Goal: Task Accomplishment & Management: Use online tool/utility

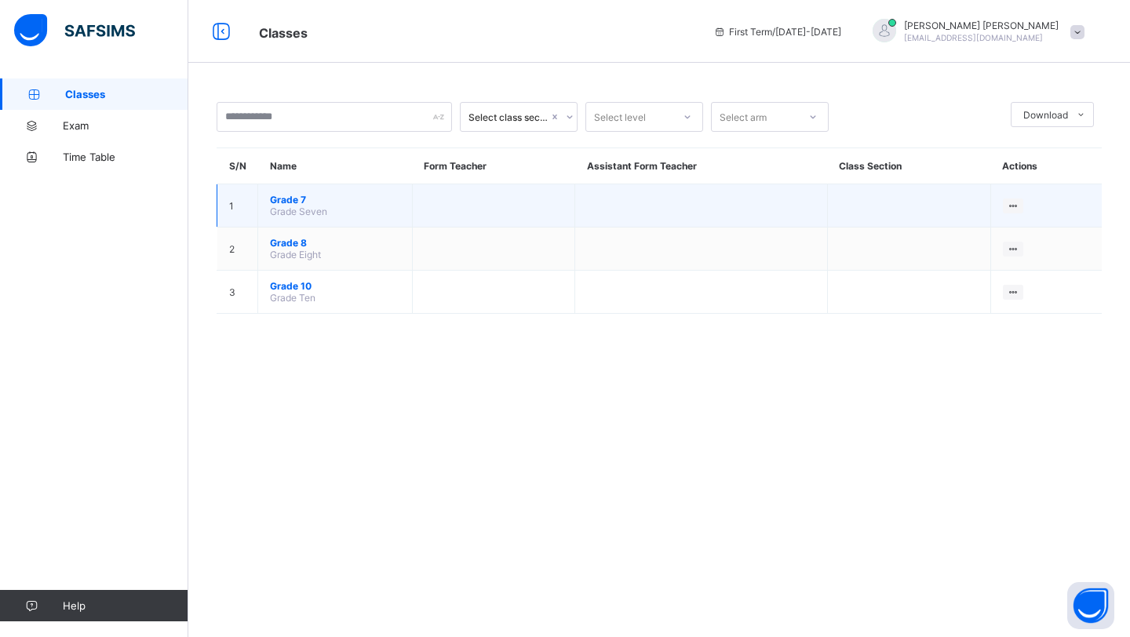
click at [302, 202] on span "Grade 7" at bounding box center [335, 200] width 130 height 12
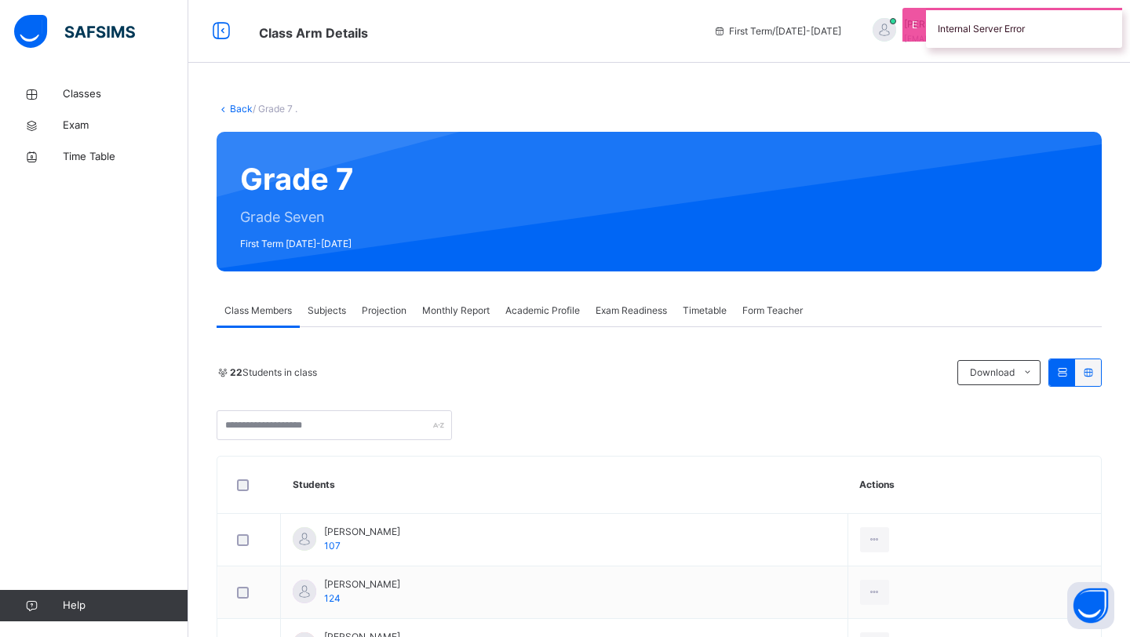
click at [345, 309] on span "Subjects" at bounding box center [327, 311] width 38 height 14
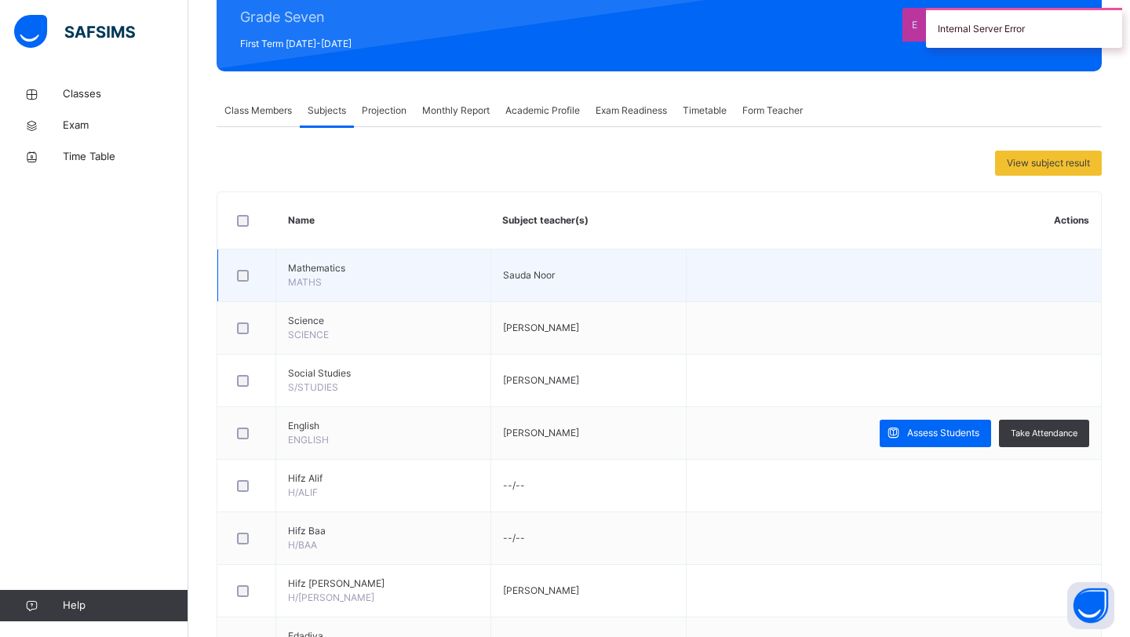
scroll to position [203, 0]
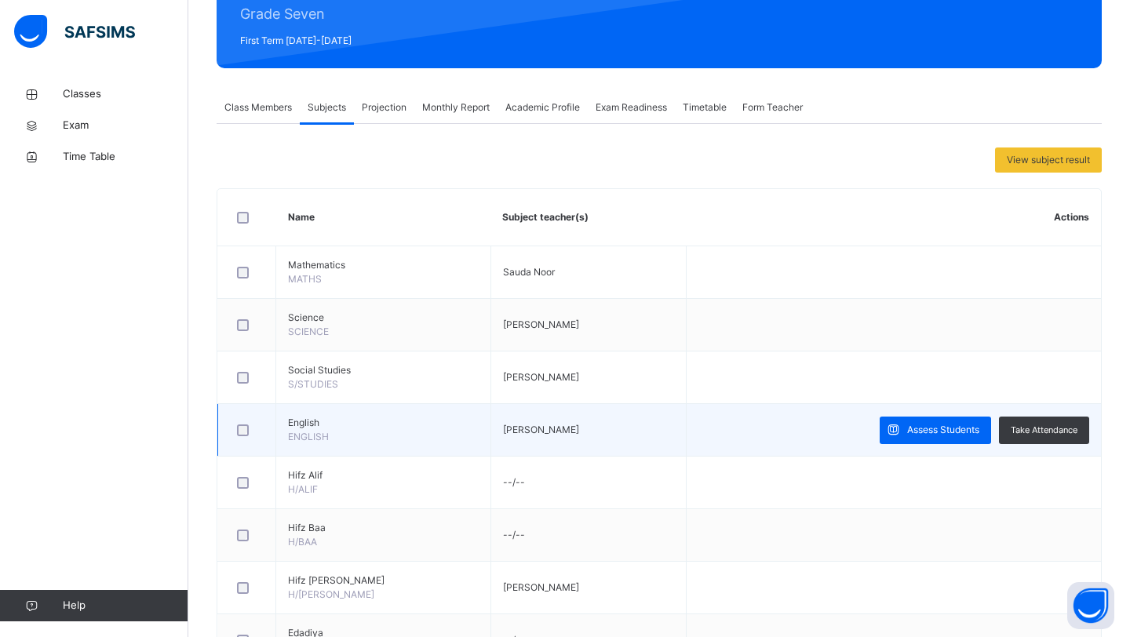
click at [307, 425] on span "English" at bounding box center [383, 423] width 191 height 14
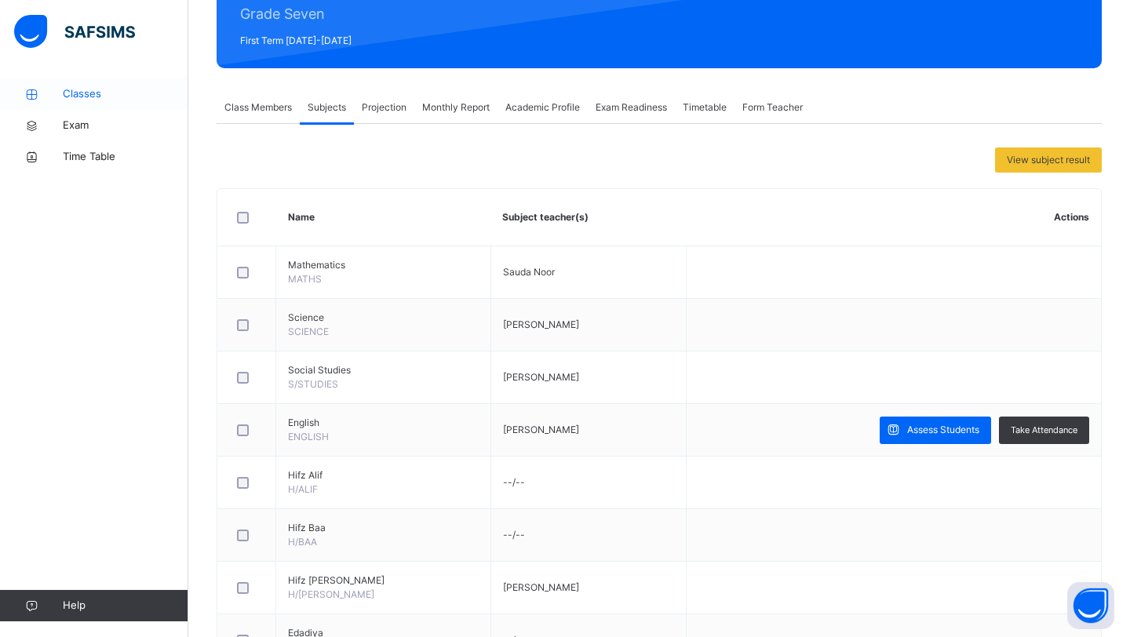
click at [113, 88] on span "Classes" at bounding box center [126, 94] width 126 height 16
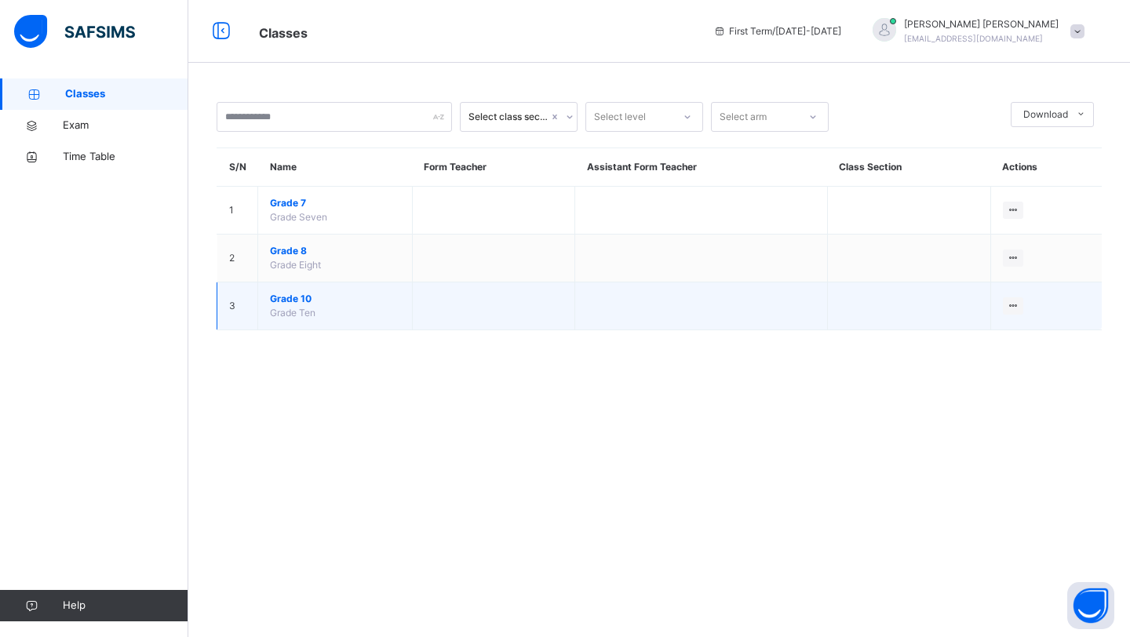
click at [298, 299] on span "Grade 10" at bounding box center [335, 299] width 130 height 14
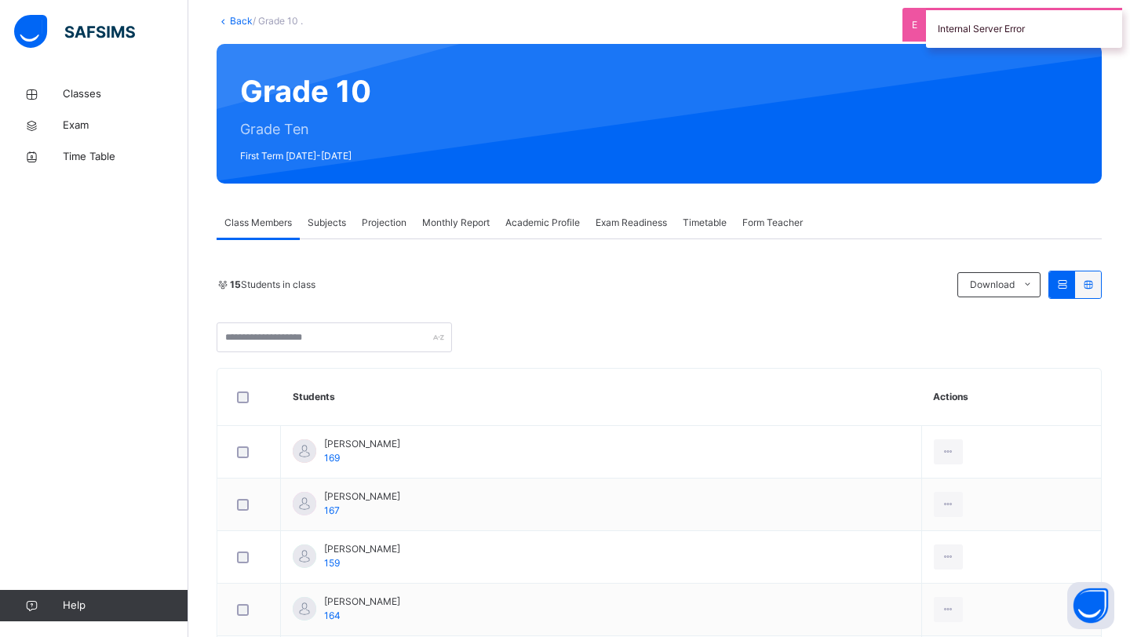
scroll to position [140, 0]
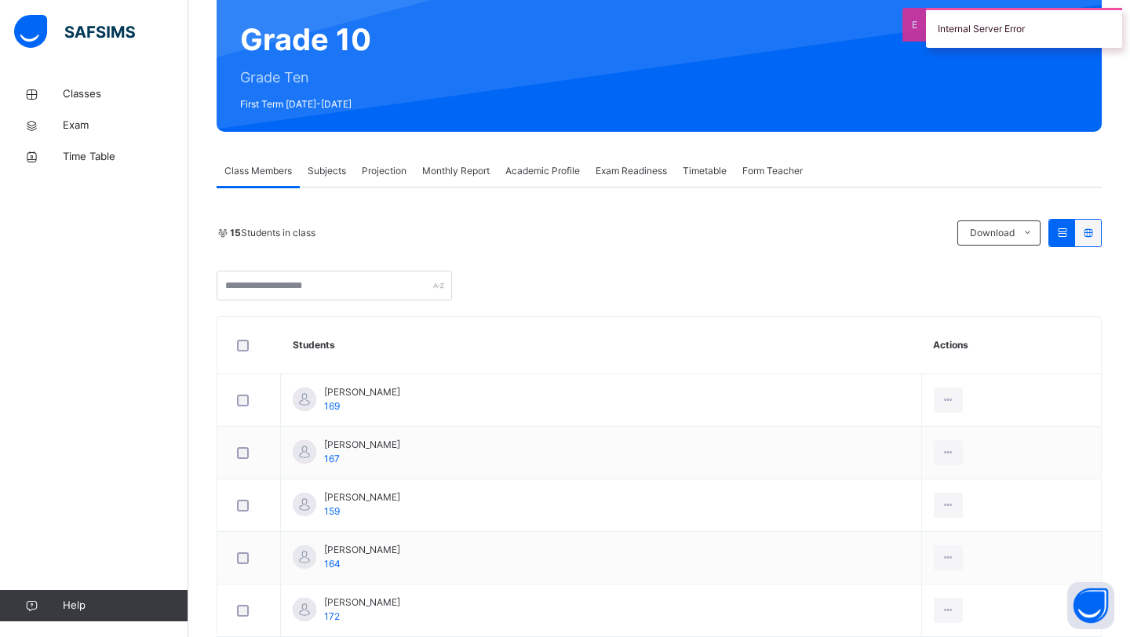
click at [321, 174] on span "Subjects" at bounding box center [327, 171] width 38 height 14
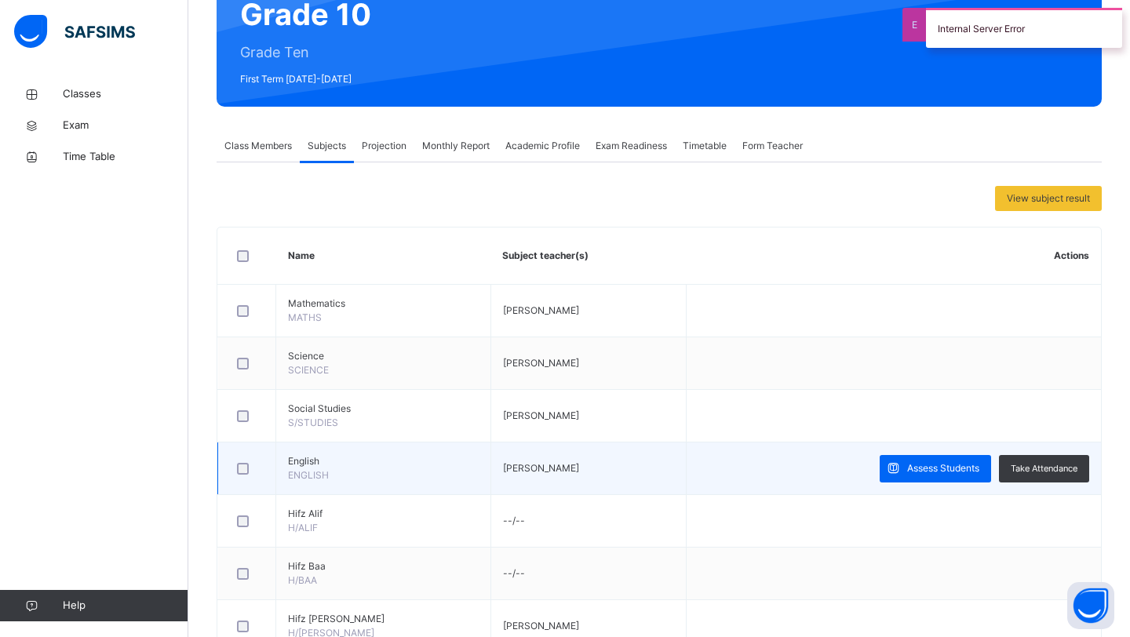
scroll to position [172, 0]
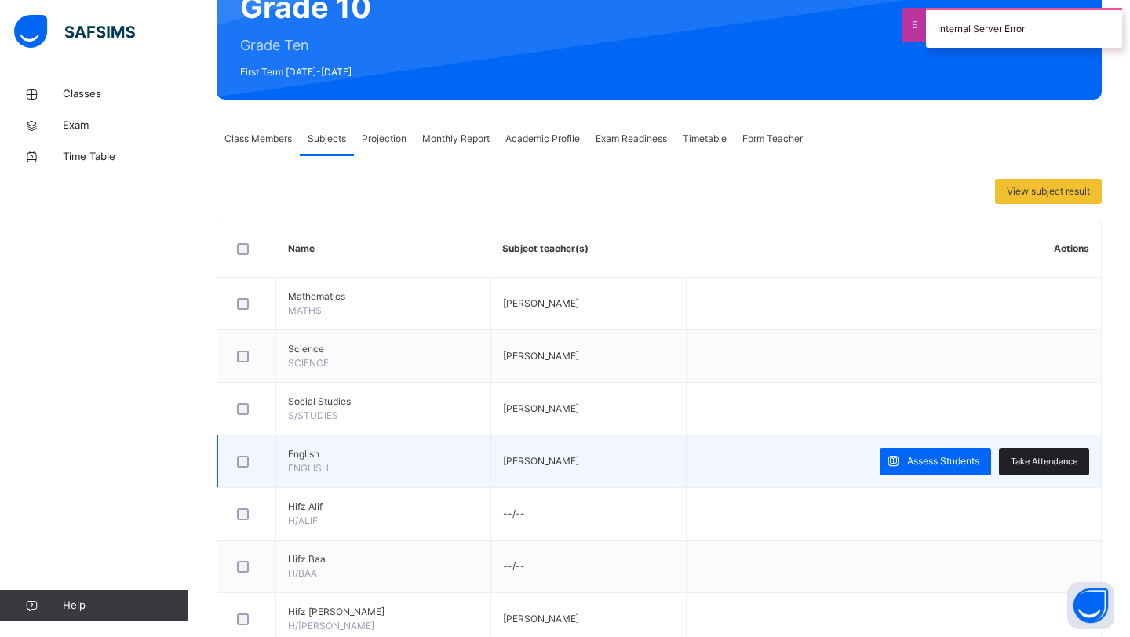
click at [1067, 453] on div "Take Attendance" at bounding box center [1044, 461] width 90 height 27
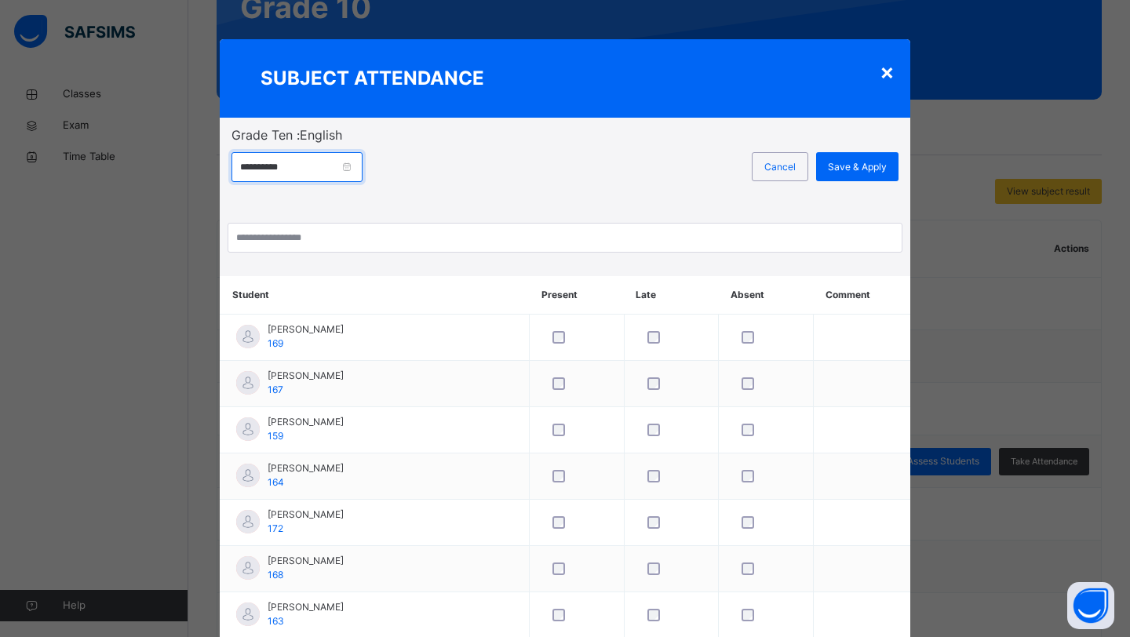
click at [355, 171] on input "**********" at bounding box center [296, 167] width 131 height 30
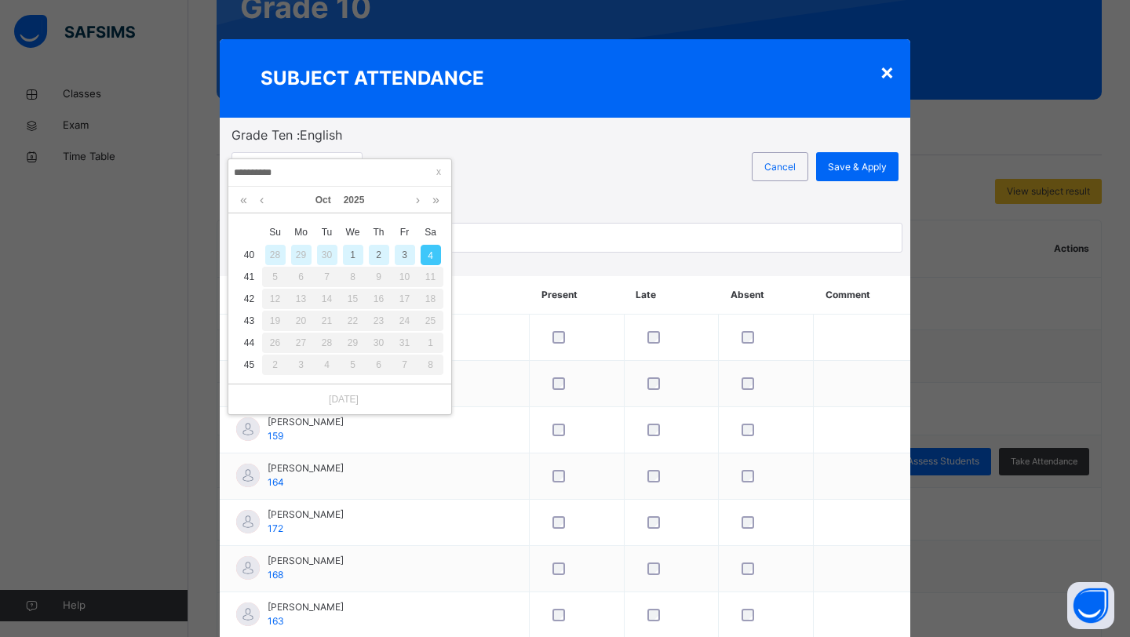
click at [436, 252] on div "4" at bounding box center [431, 255] width 20 height 20
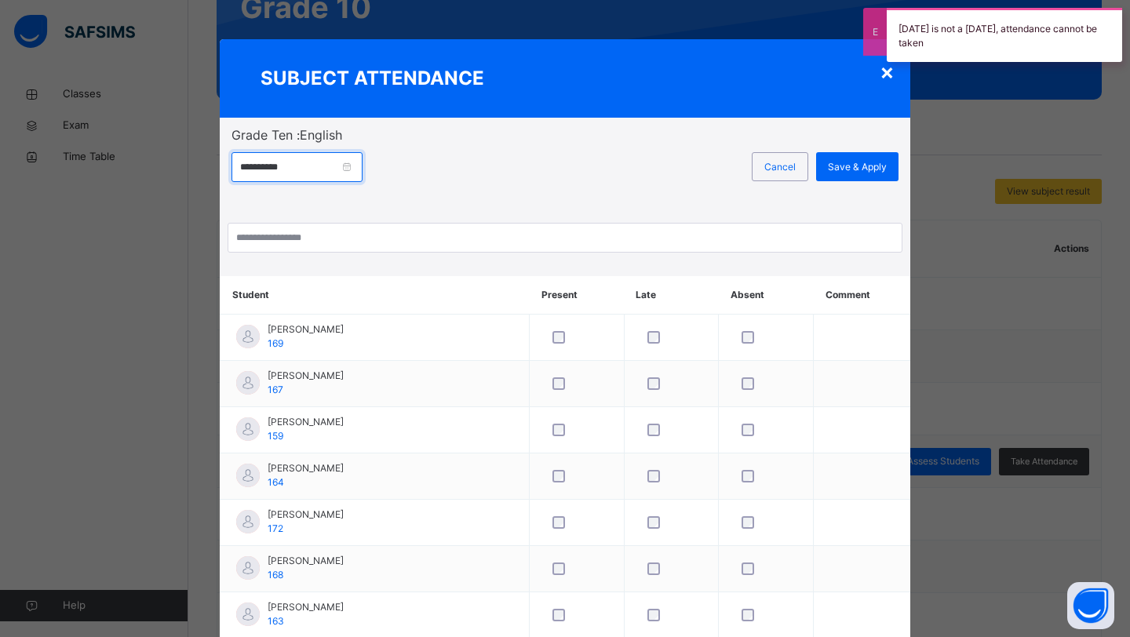
click at [348, 167] on input "**********" at bounding box center [296, 167] width 131 height 30
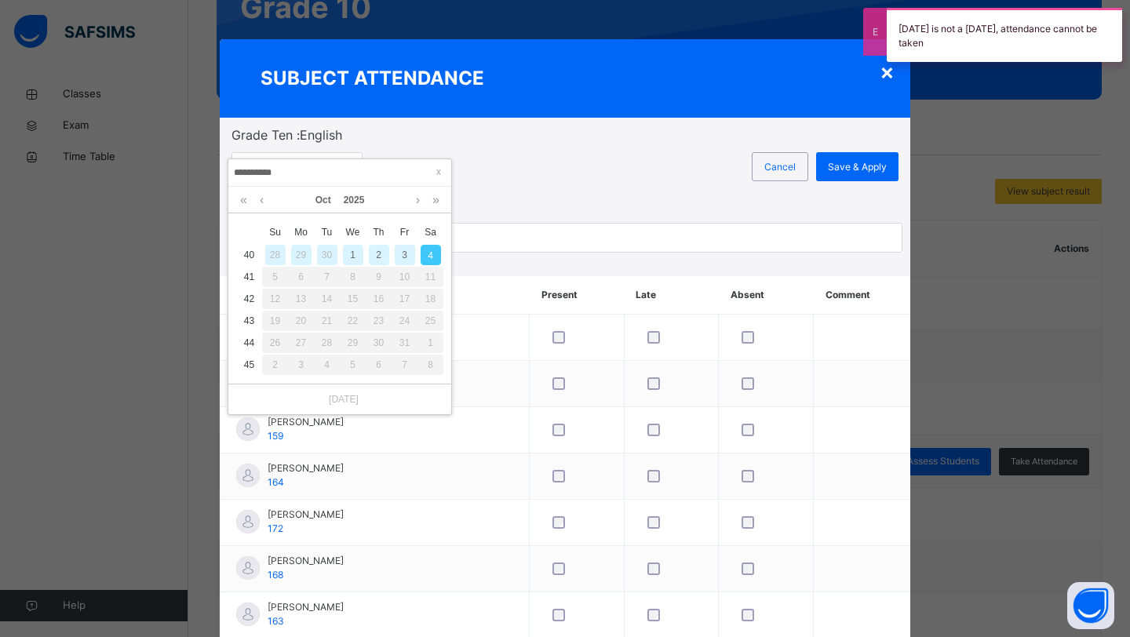
click at [404, 256] on div "3" at bounding box center [405, 255] width 20 height 20
type input "**********"
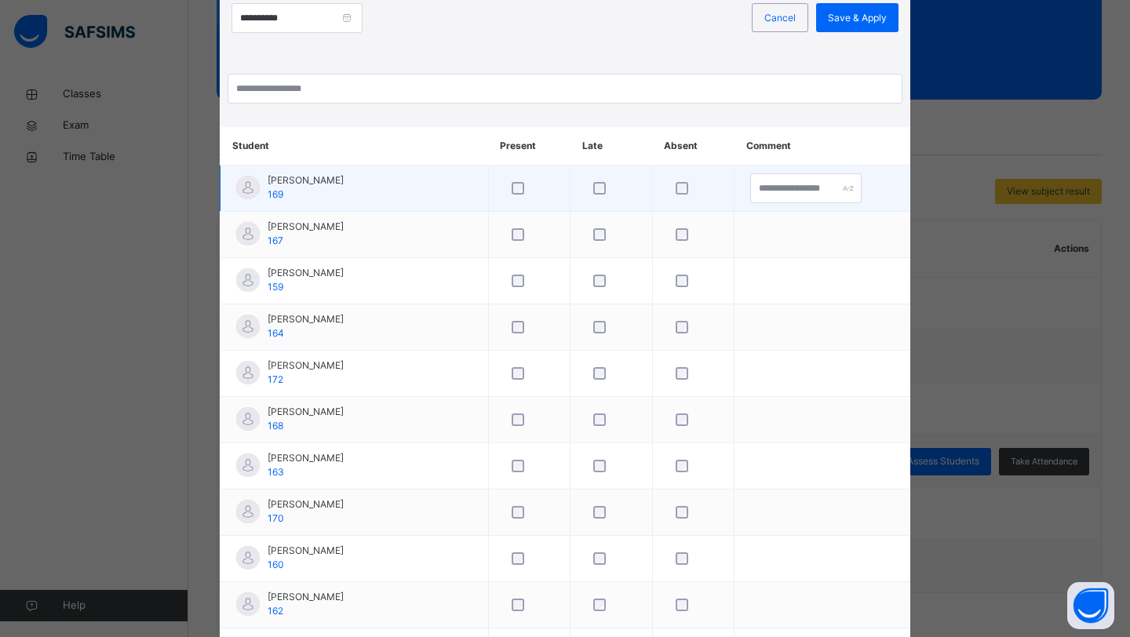
scroll to position [151, 0]
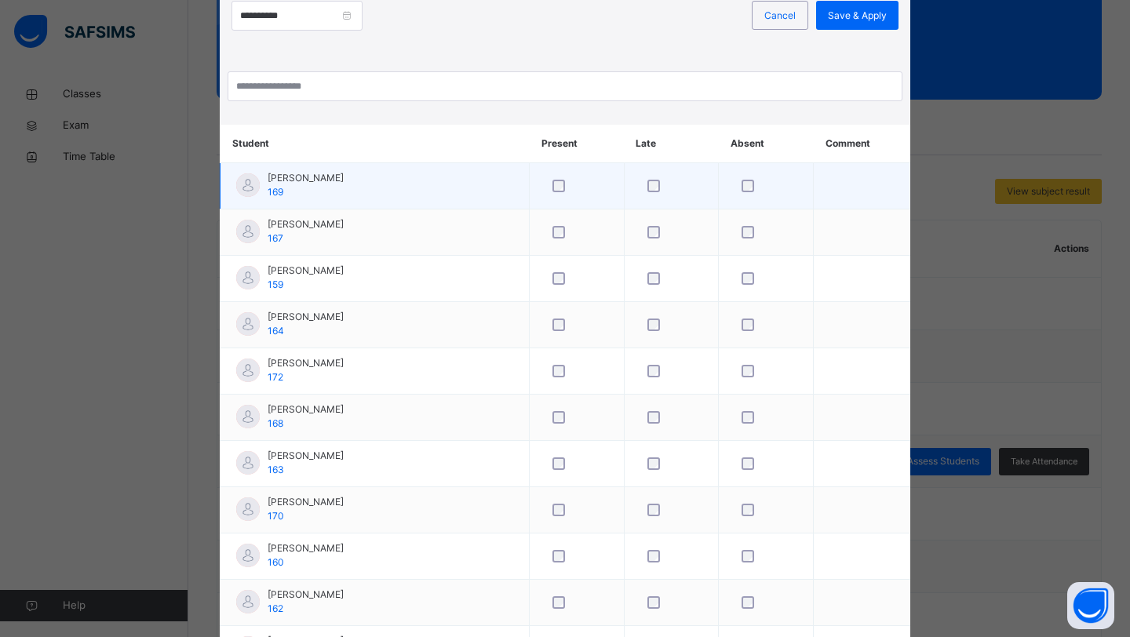
click at [545, 181] on div at bounding box center [576, 185] width 63 height 33
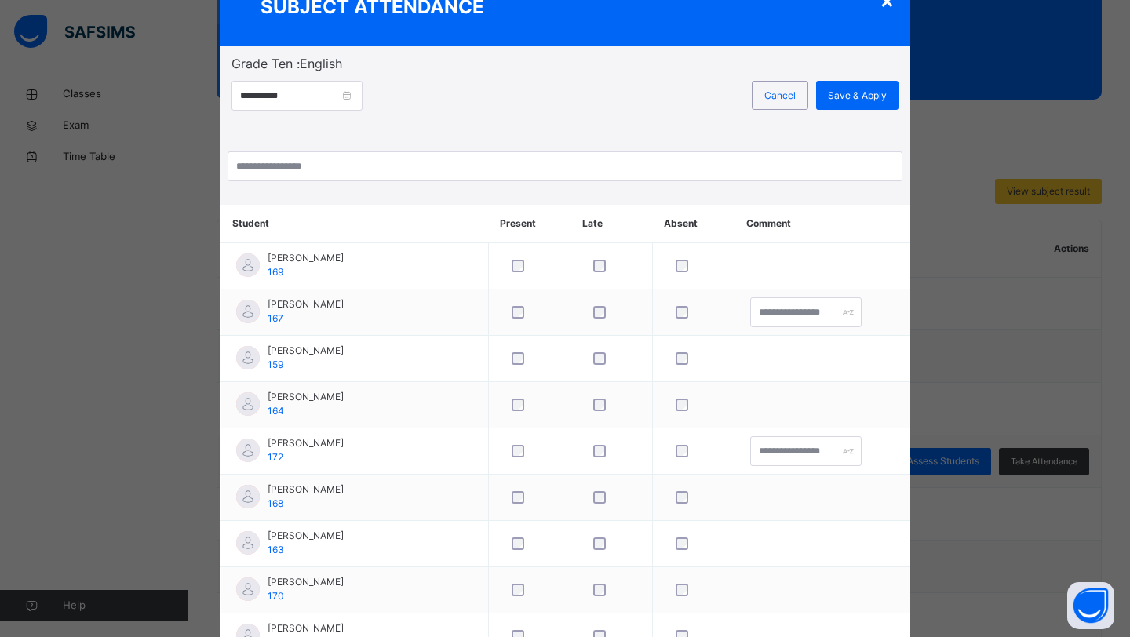
scroll to position [0, 0]
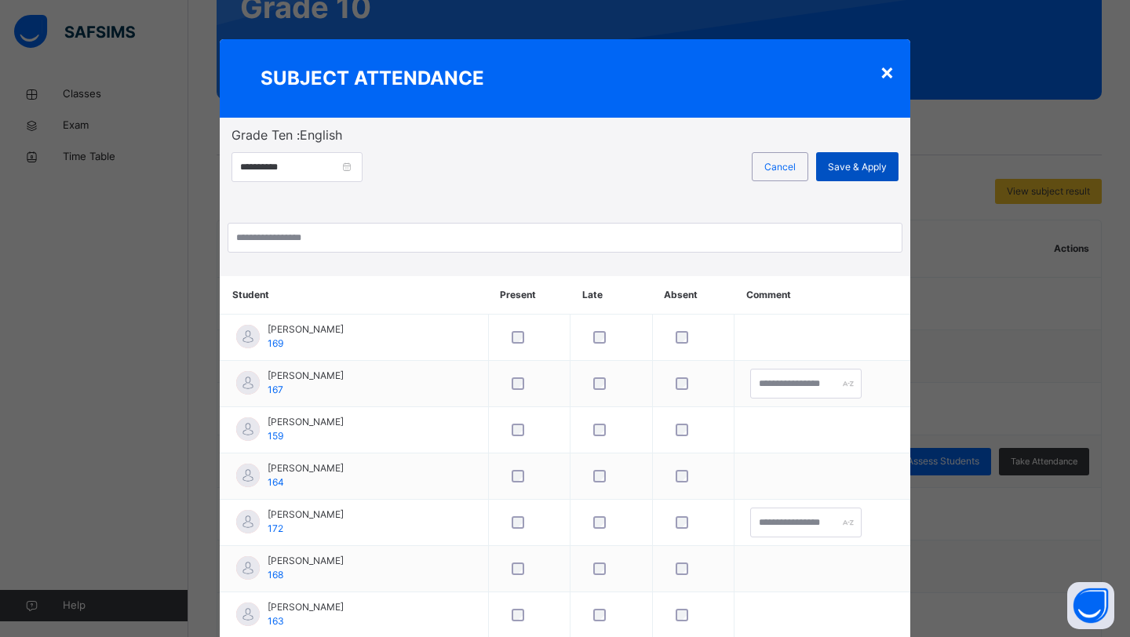
click at [855, 165] on span "Save & Apply" at bounding box center [857, 167] width 59 height 14
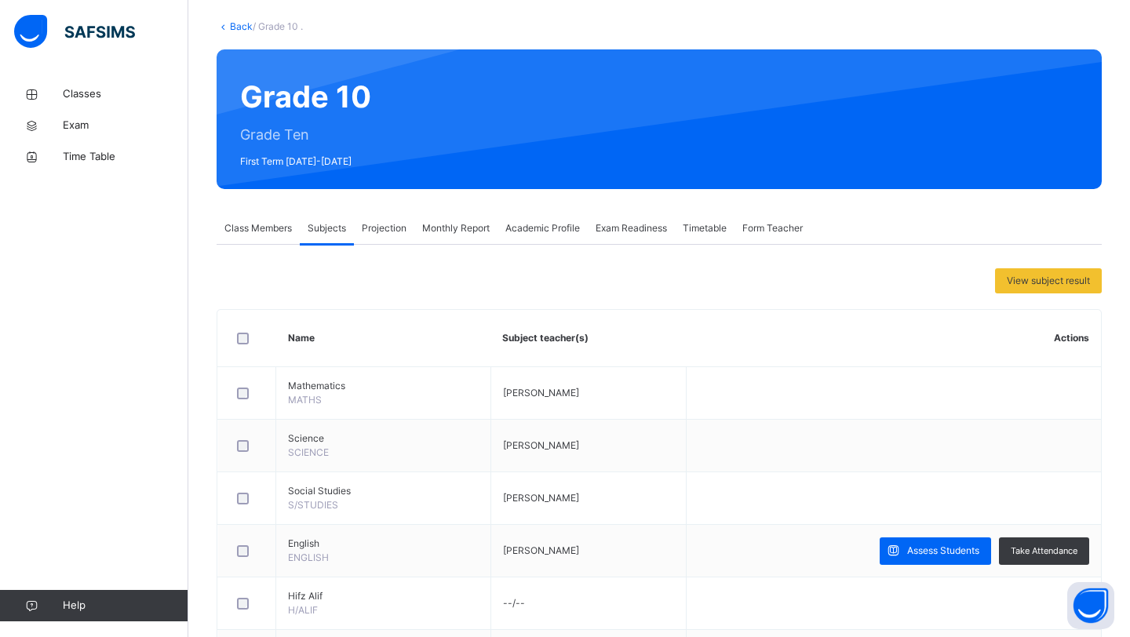
scroll to position [78, 0]
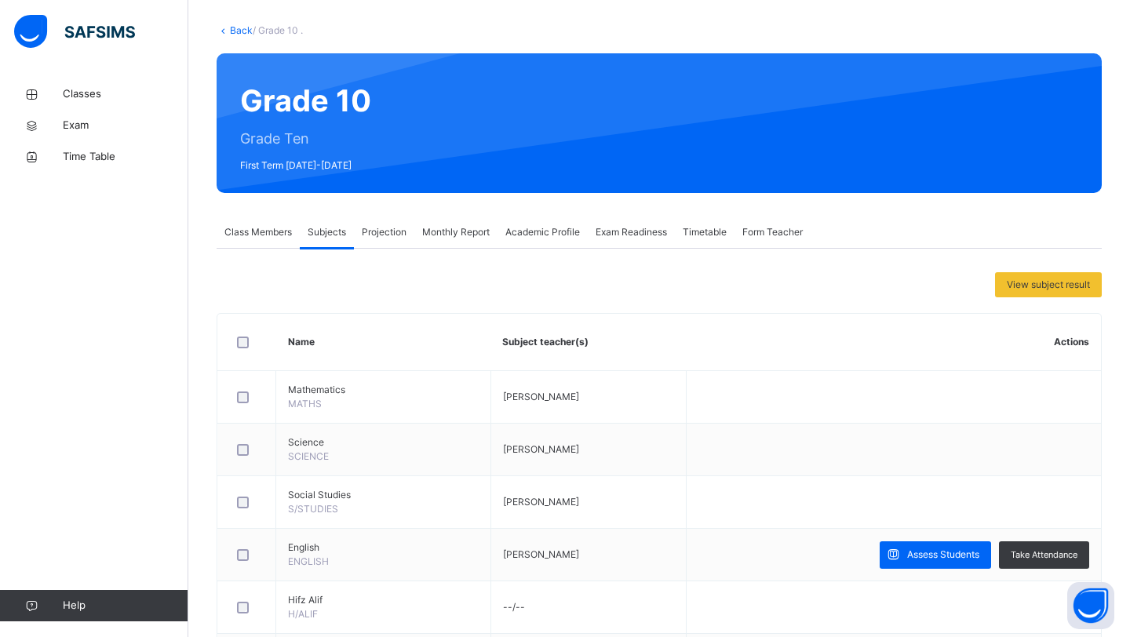
click at [380, 221] on div "Projection" at bounding box center [384, 232] width 60 height 31
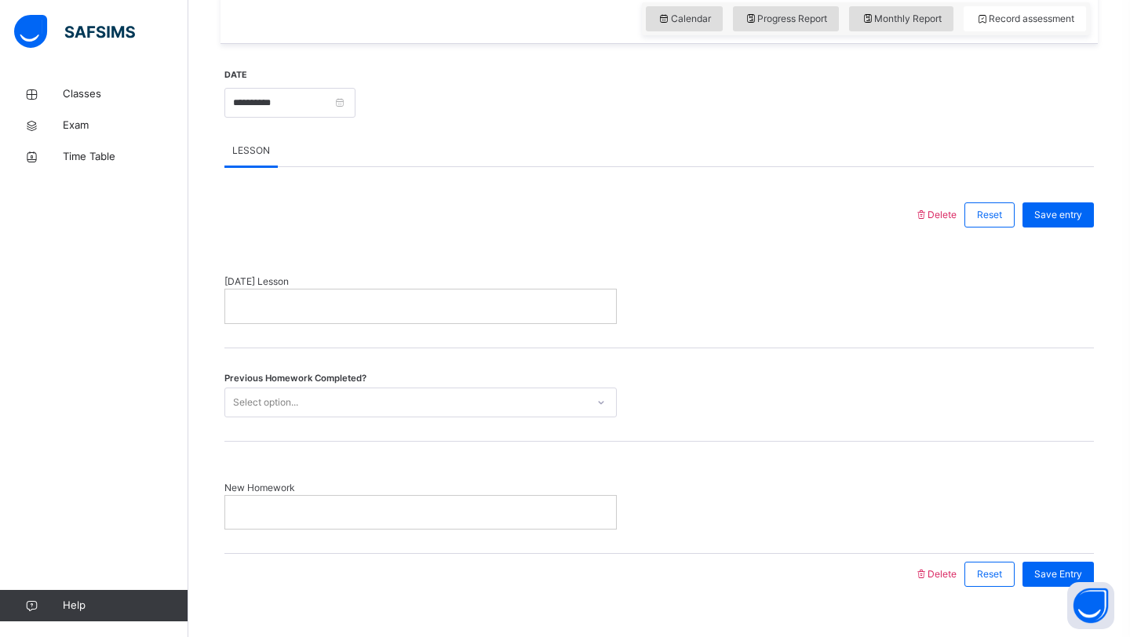
scroll to position [550, 0]
click at [486, 400] on div "Select option..." at bounding box center [405, 403] width 361 height 24
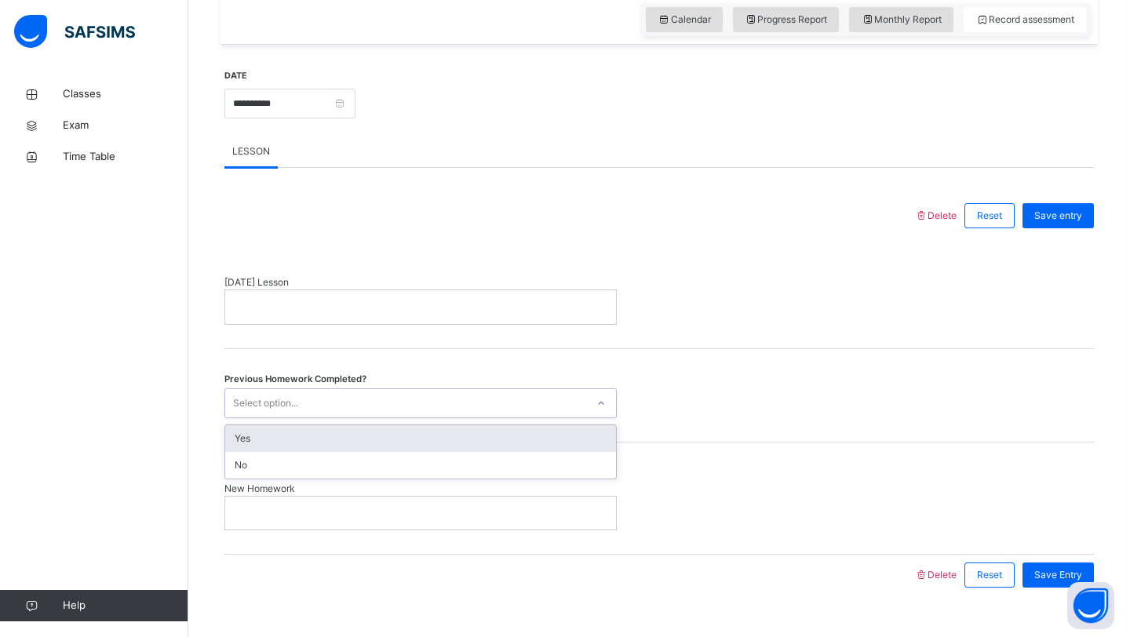
click at [446, 435] on div "Yes" at bounding box center [420, 438] width 391 height 27
click at [420, 501] on div at bounding box center [420, 513] width 391 height 33
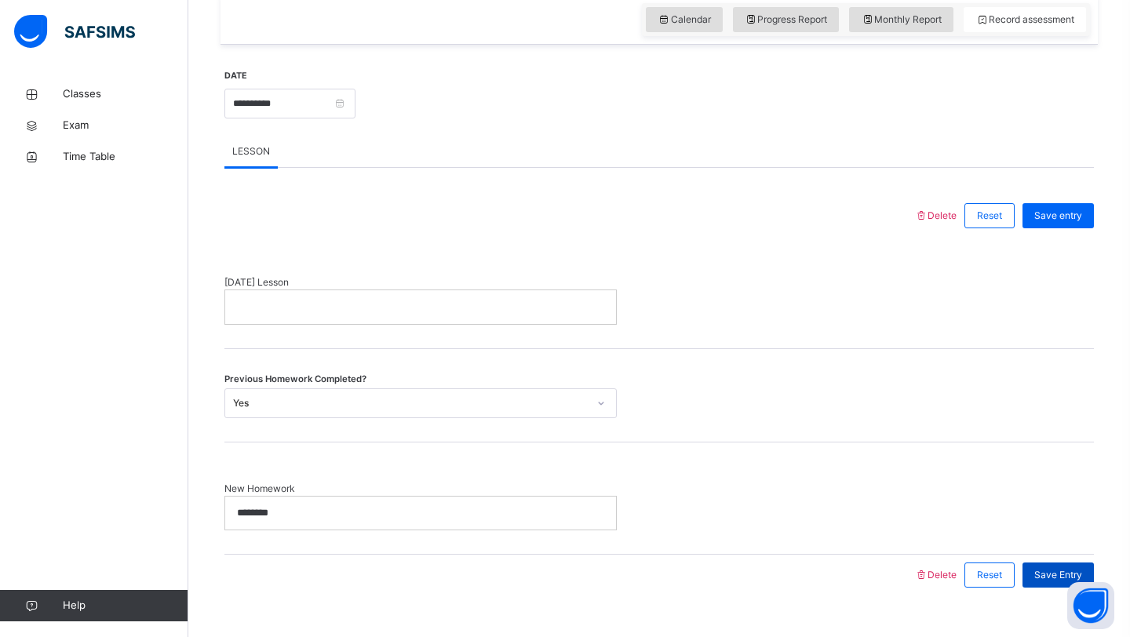
click at [1048, 577] on span "Save Entry" at bounding box center [1058, 575] width 48 height 14
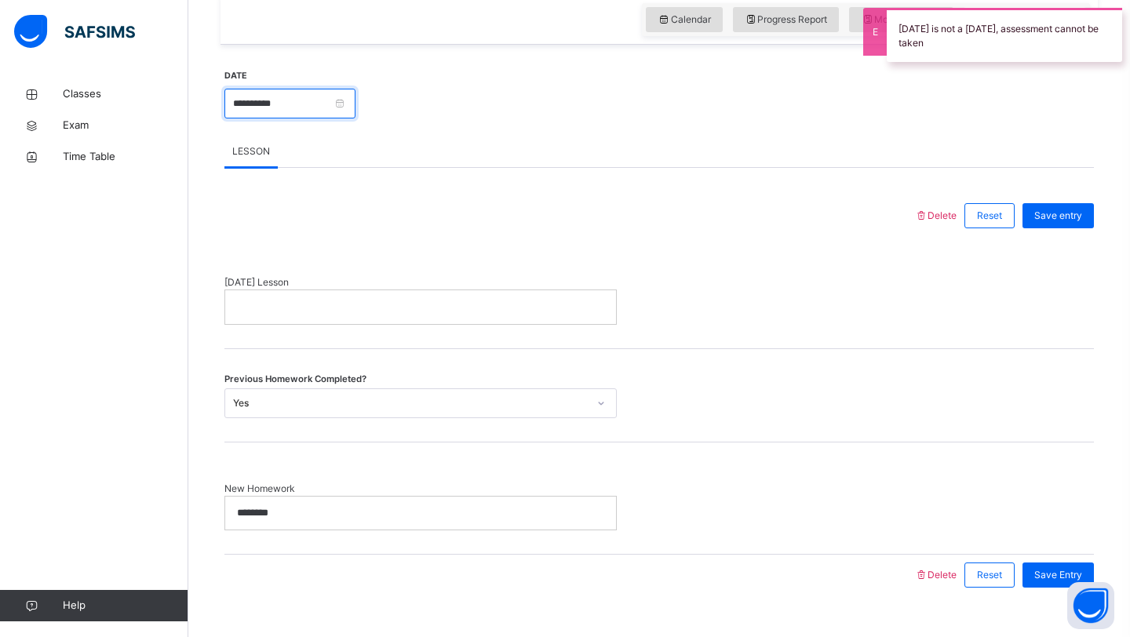
click at [348, 106] on input "**********" at bounding box center [289, 104] width 131 height 30
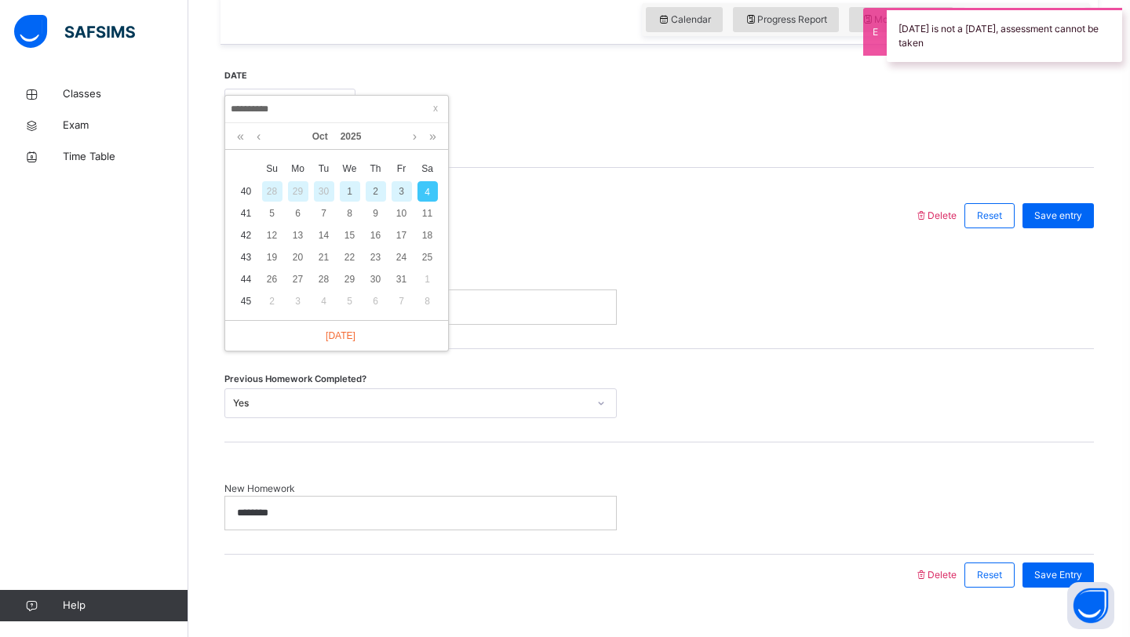
click at [400, 191] on div "3" at bounding box center [402, 191] width 20 height 20
type input "**********"
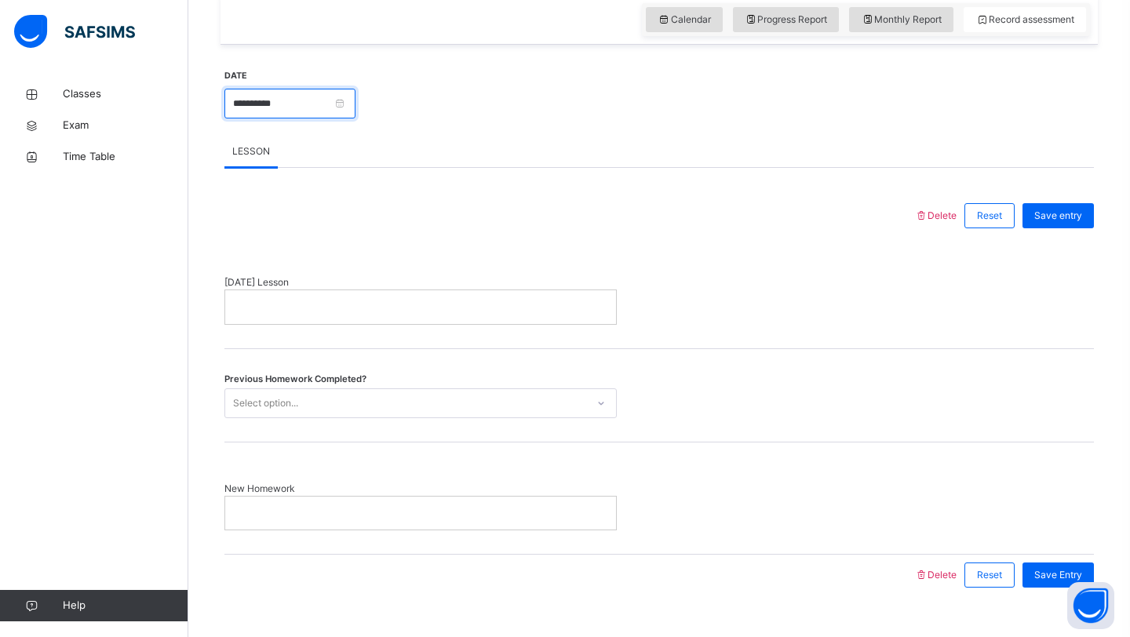
click at [355, 102] on input "**********" at bounding box center [289, 104] width 131 height 30
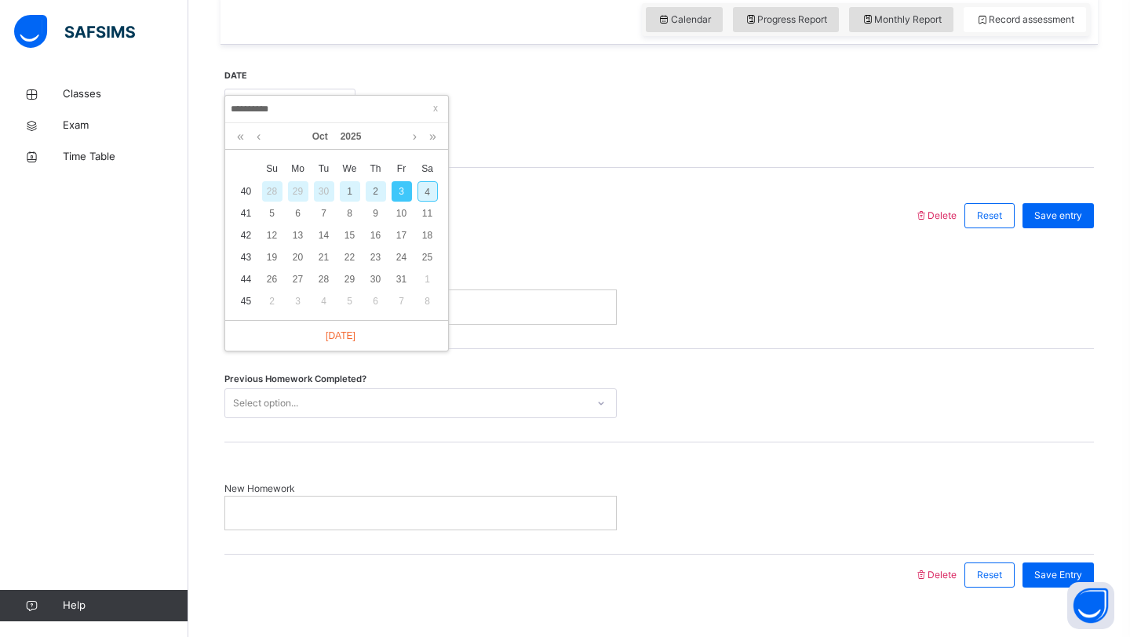
scroll to position [536, 0]
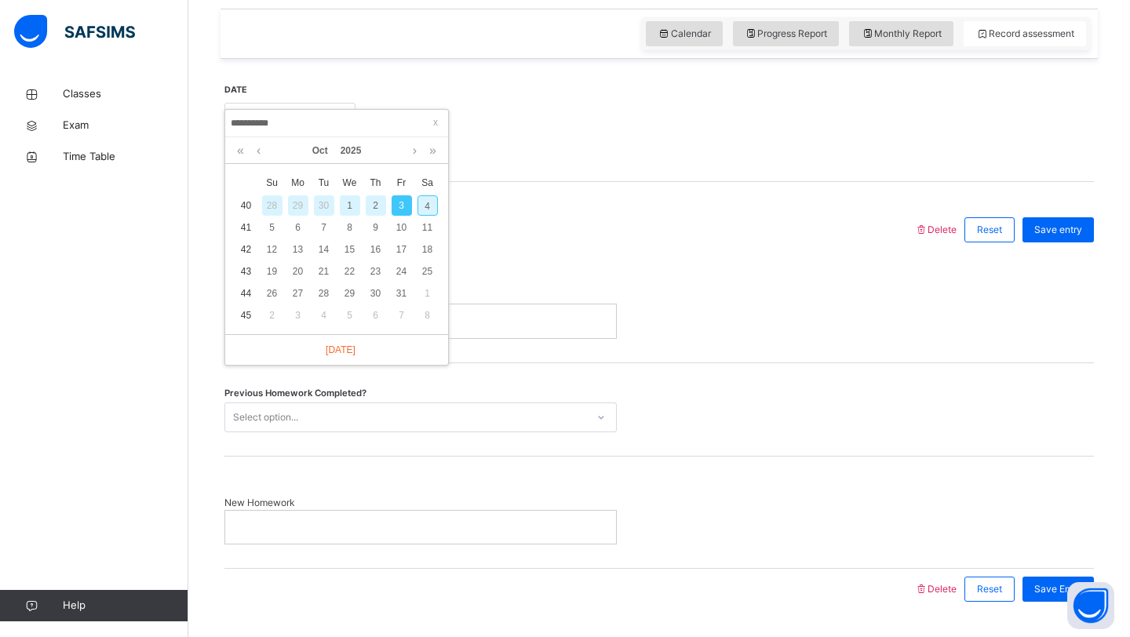
click at [399, 207] on div "3" at bounding box center [402, 205] width 20 height 20
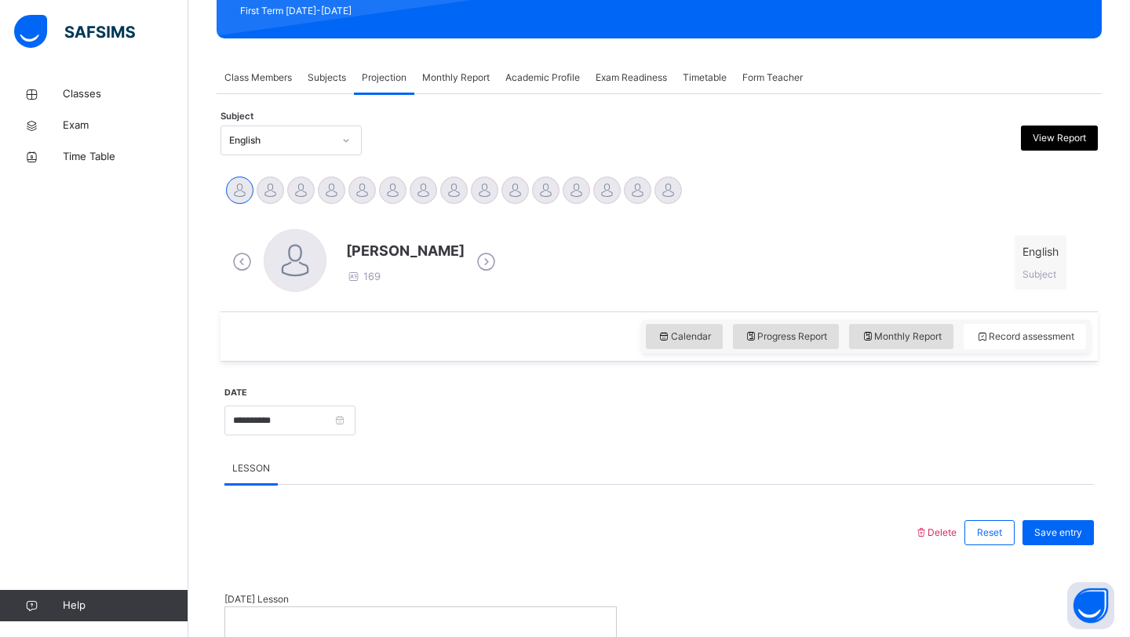
scroll to position [0, 0]
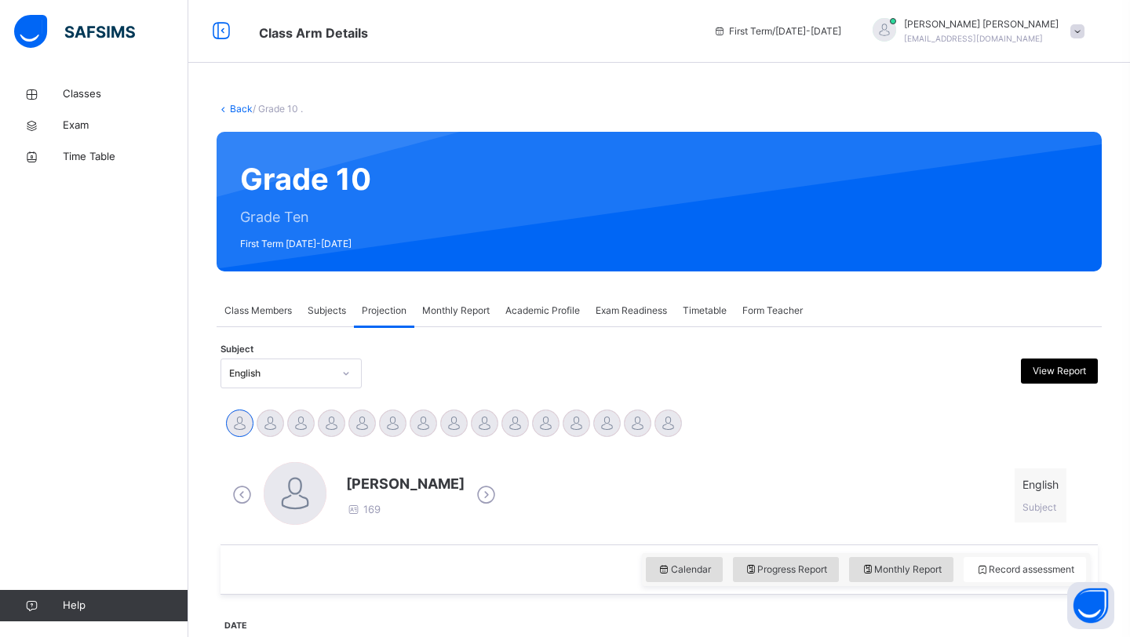
click at [105, 34] on img at bounding box center [74, 31] width 121 height 33
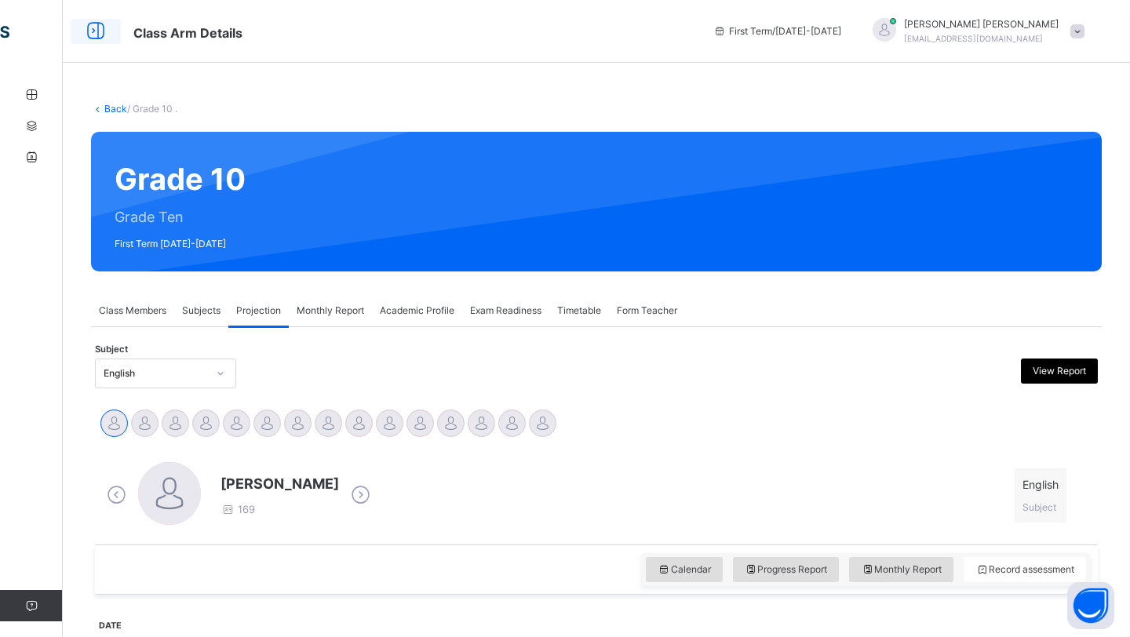
click at [98, 24] on icon at bounding box center [95, 31] width 27 height 28
